Goal: Task Accomplishment & Management: Manage account settings

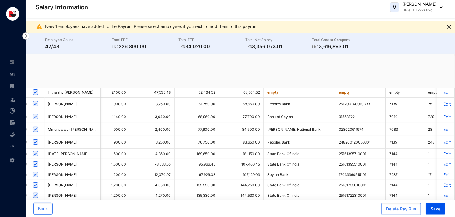
scroll to position [0, 6]
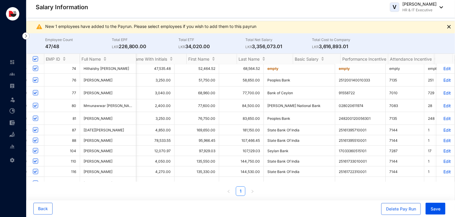
click at [441, 154] on p "Edit" at bounding box center [446, 151] width 10 height 5
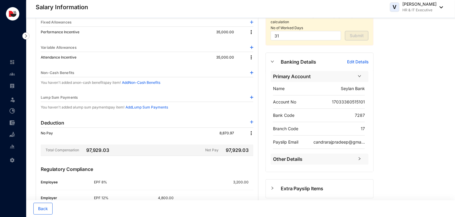
scroll to position [65, 0]
click at [252, 133] on img at bounding box center [252, 133] width 6 height 6
click at [260, 151] on p "Delete" at bounding box center [260, 152] width 13 height 6
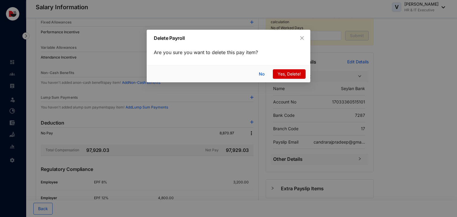
click at [288, 77] on span "Yes, Delete!" at bounding box center [289, 74] width 23 height 7
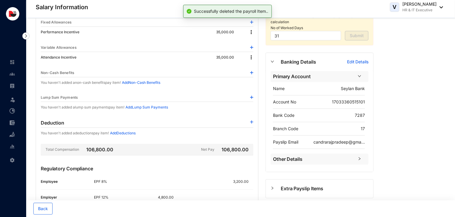
scroll to position [0, 0]
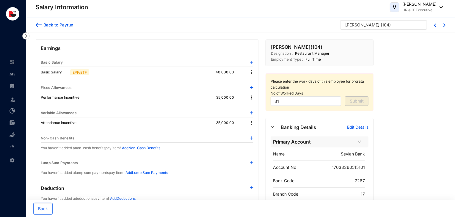
click at [57, 24] on div "Back to Payrun" at bounding box center [58, 25] width 32 height 6
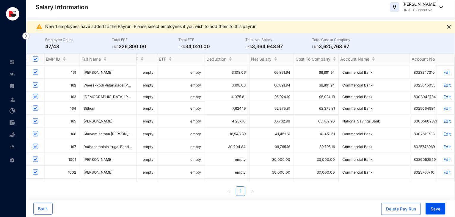
click at [445, 74] on p "Edit" at bounding box center [446, 72] width 10 height 5
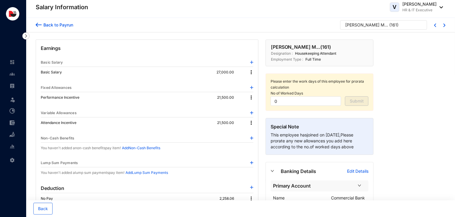
click at [56, 23] on div "Back to Payrun" at bounding box center [58, 25] width 32 height 6
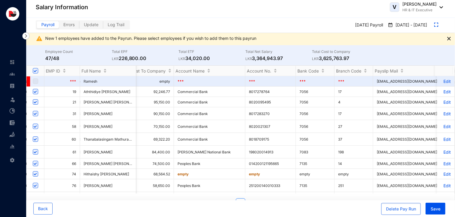
scroll to position [0, 831]
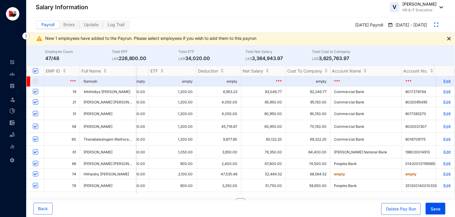
click at [445, 129] on p "Edit" at bounding box center [446, 126] width 10 height 5
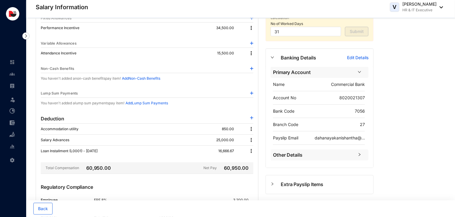
click at [252, 151] on img at bounding box center [252, 151] width 6 height 6
click at [204, 157] on div "Earnings Basic Salary Basic Salary EPF/ETF 40,000.00 Fixed Allowances Performan…" at bounding box center [147, 112] width 223 height 285
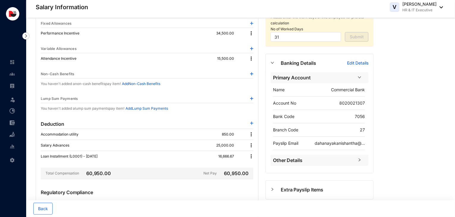
scroll to position [65, 0]
click at [14, 134] on img at bounding box center [12, 134] width 5 height 5
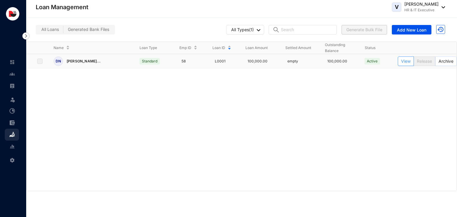
click at [407, 61] on span "View" at bounding box center [406, 61] width 10 height 7
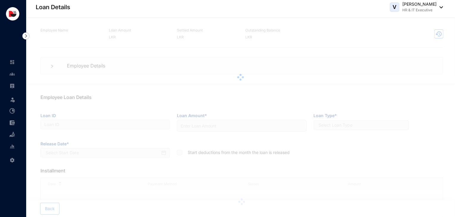
type input "L0001"
type input "100000"
checkbox input "true"
type input "21-08-2025"
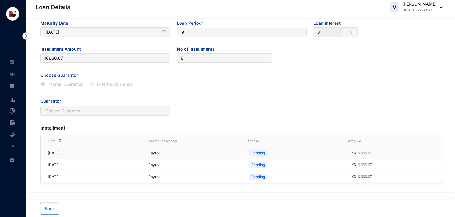
click at [259, 154] on p "Pending" at bounding box center [258, 153] width 14 height 6
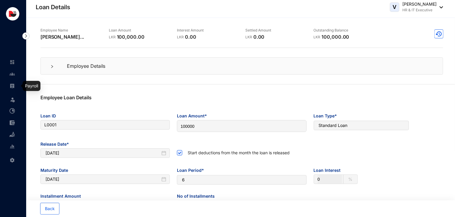
click at [13, 86] on img at bounding box center [12, 85] width 5 height 5
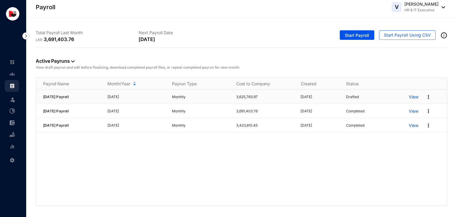
click at [412, 97] on p "View" at bounding box center [414, 97] width 10 height 6
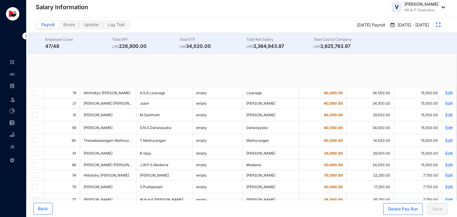
checkbox input "true"
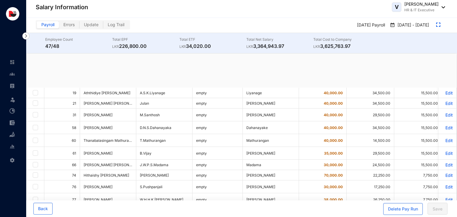
checkbox input "true"
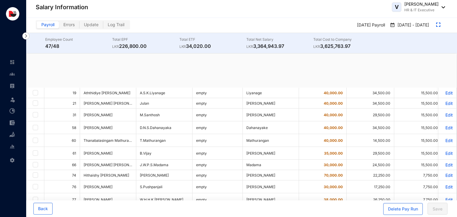
checkbox input "true"
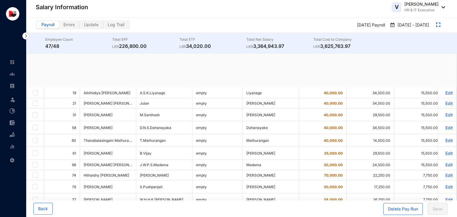
checkbox input "true"
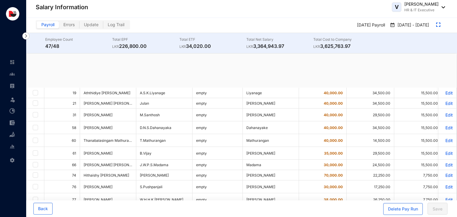
checkbox input "true"
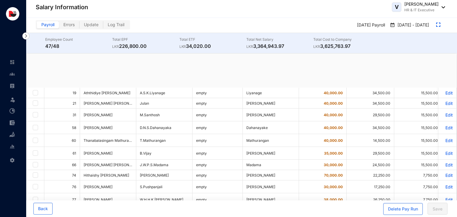
checkbox input "true"
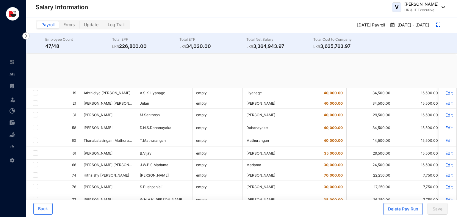
checkbox input "true"
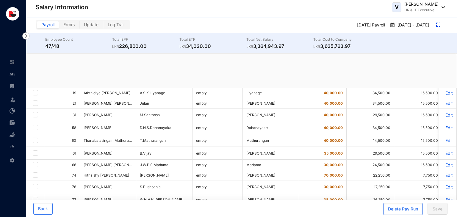
checkbox input "true"
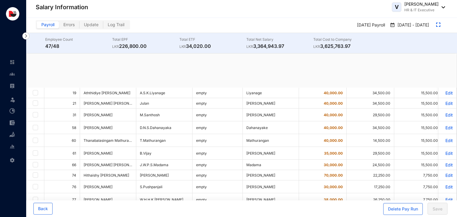
checkbox input "true"
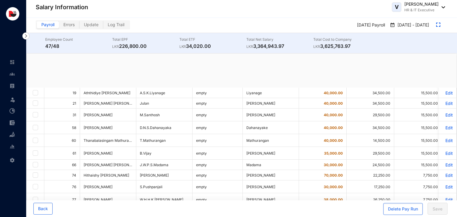
checkbox input "true"
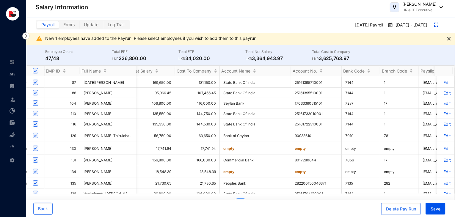
scroll to position [154, 785]
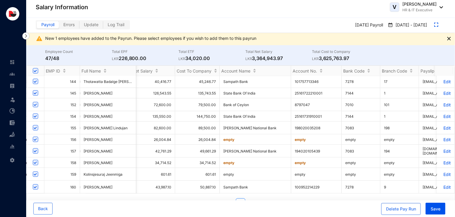
scroll to position [321, 785]
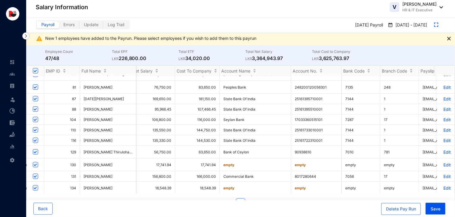
scroll to position [0, 785]
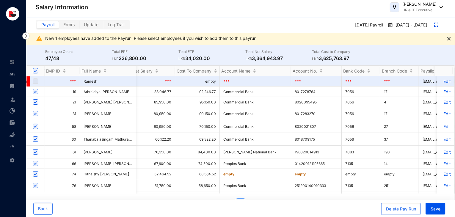
click at [441, 129] on p "Edit" at bounding box center [446, 126] width 10 height 5
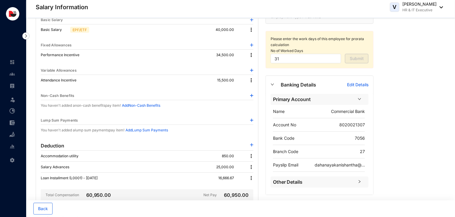
scroll to position [42, 0]
